Goal: Task Accomplishment & Management: Manage account settings

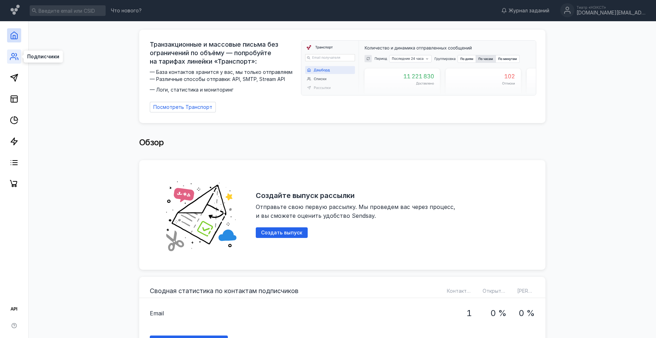
click at [18, 58] on icon at bounding box center [17, 59] width 1 height 2
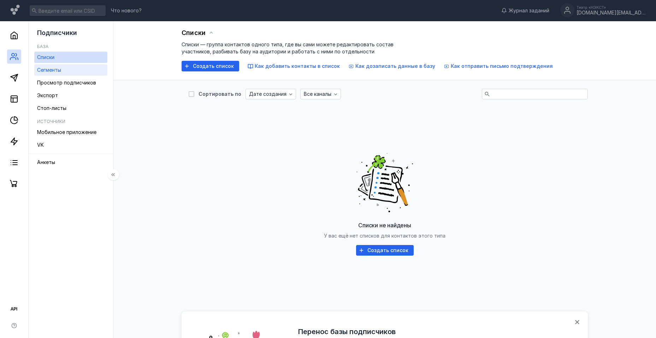
click at [51, 69] on span "Сегменты" at bounding box center [49, 70] width 24 height 6
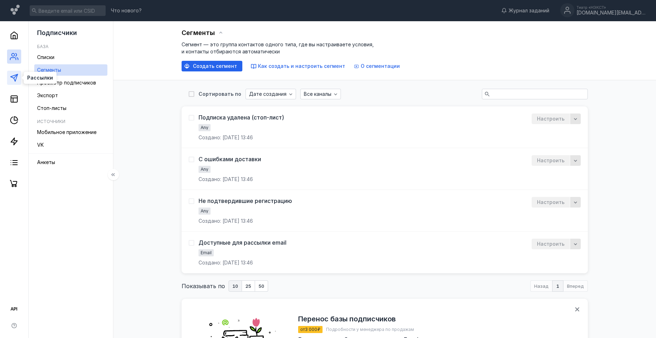
click at [16, 81] on icon at bounding box center [14, 77] width 8 height 8
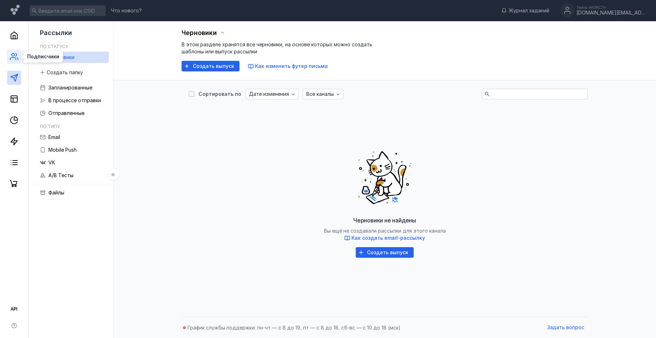
click at [15, 59] on icon at bounding box center [14, 56] width 8 height 8
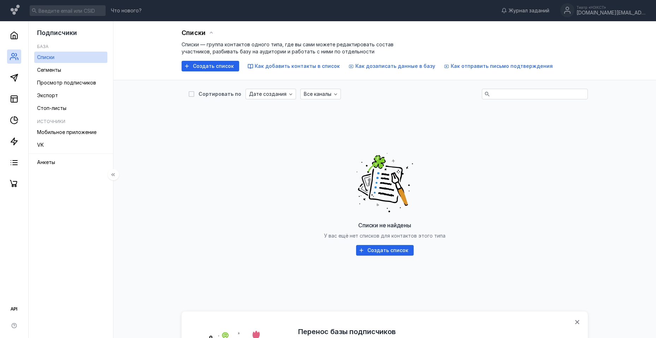
click at [65, 55] on link "Списки" at bounding box center [70, 57] width 73 height 11
click at [219, 65] on span "Создать список" at bounding box center [213, 66] width 41 height 6
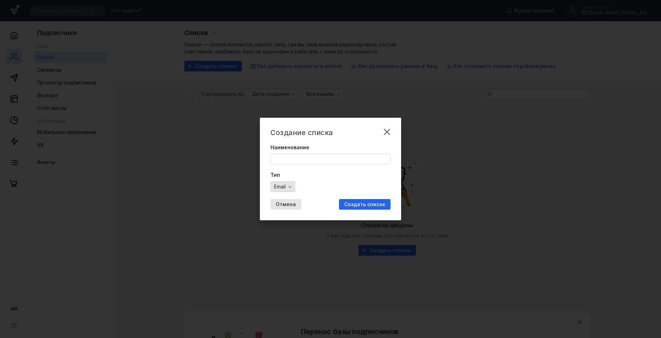
click at [275, 186] on span "Email" at bounding box center [280, 187] width 12 height 6
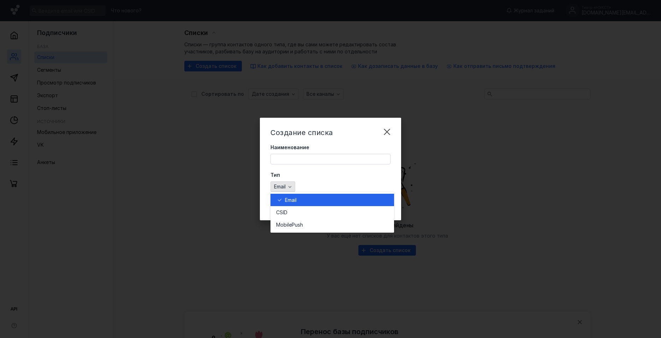
click at [275, 186] on span "Email" at bounding box center [280, 187] width 12 height 6
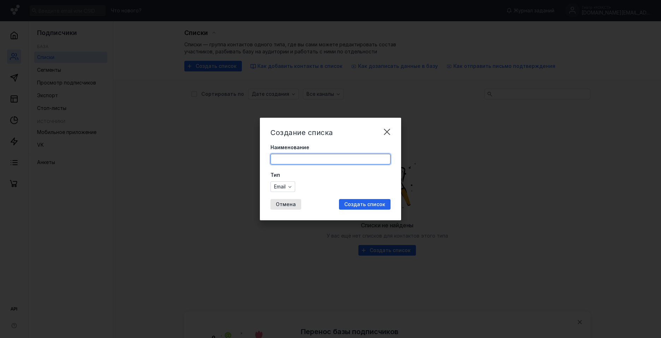
click at [284, 155] on input "Наименование" at bounding box center [330, 159] width 119 height 10
type input "зрители"
click at [365, 201] on span "Создать список" at bounding box center [364, 204] width 41 height 6
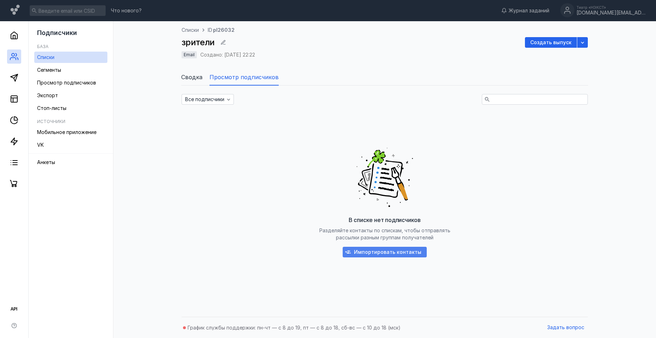
click at [377, 249] on span "Импортировать контакты" at bounding box center [387, 252] width 67 height 6
